Goal: Information Seeking & Learning: Learn about a topic

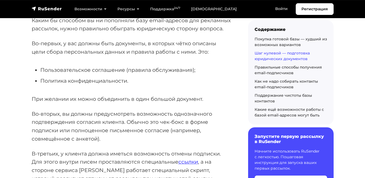
scroll to position [617, 0]
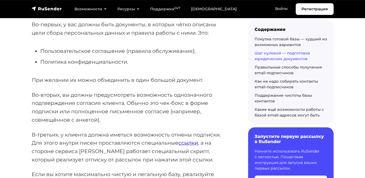
click at [181, 139] on link "ссылки" at bounding box center [188, 142] width 20 height 6
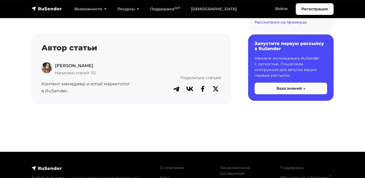
scroll to position [1029, 0]
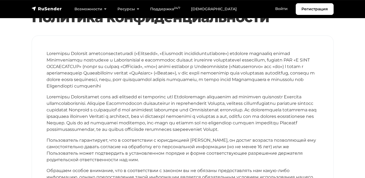
scroll to position [73, 0]
